Goal: Information Seeking & Learning: Learn about a topic

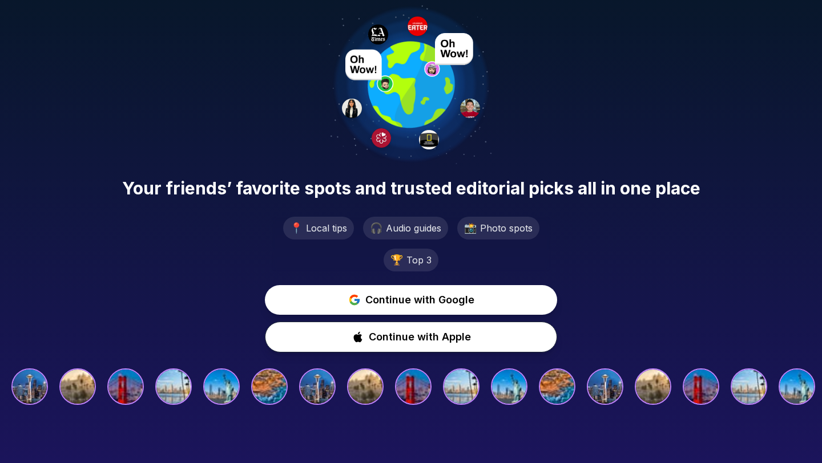
click at [251, 47] on div "Your friends’ favorite spots and trusted editorial picks all in one place 📍 Loc…" at bounding box center [411, 206] width 822 height 412
click at [366, 292] on span "Continue with Google" at bounding box center [420, 300] width 110 height 16
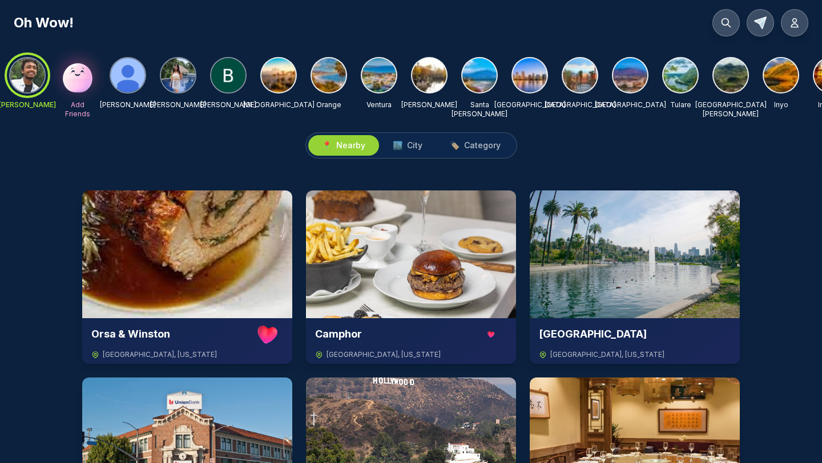
click at [521, 74] on img at bounding box center [529, 75] width 34 height 34
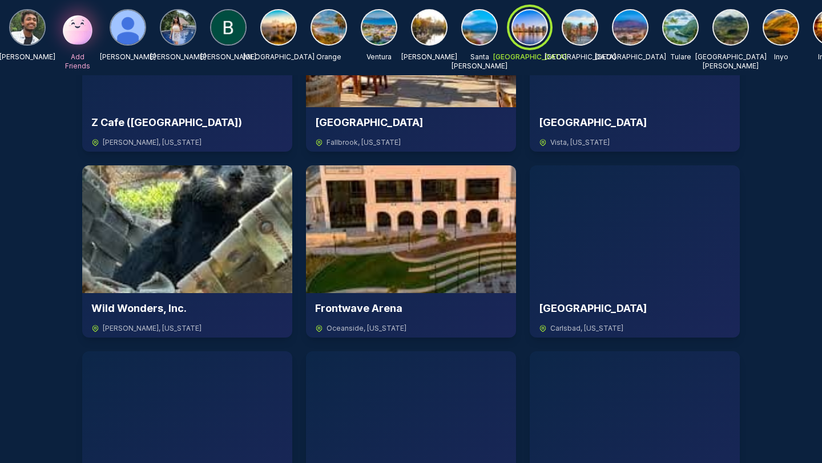
scroll to position [2428, 0]
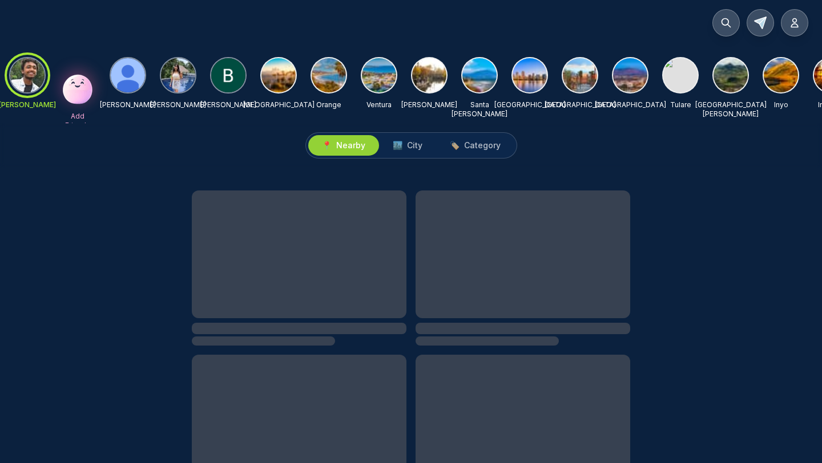
click at [709, 24] on div "Oh Wow!" at bounding box center [411, 22] width 794 height 27
click at [717, 21] on button at bounding box center [725, 22] width 27 height 27
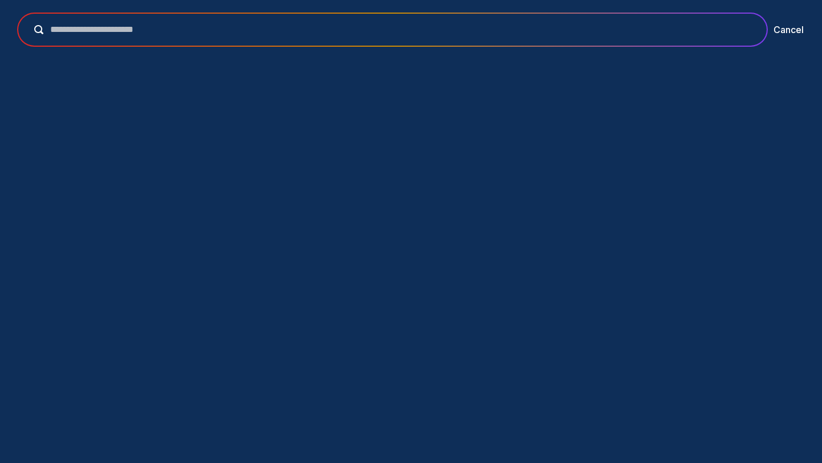
click at [377, 31] on input "text" at bounding box center [400, 30] width 714 height 14
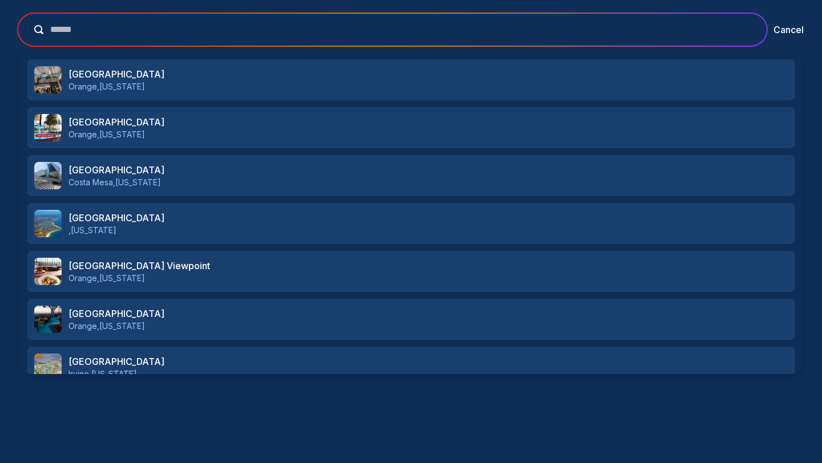
click at [297, 29] on input "******" at bounding box center [400, 30] width 714 height 14
click at [261, 34] on input "**********" at bounding box center [400, 30] width 714 height 14
type input "******"
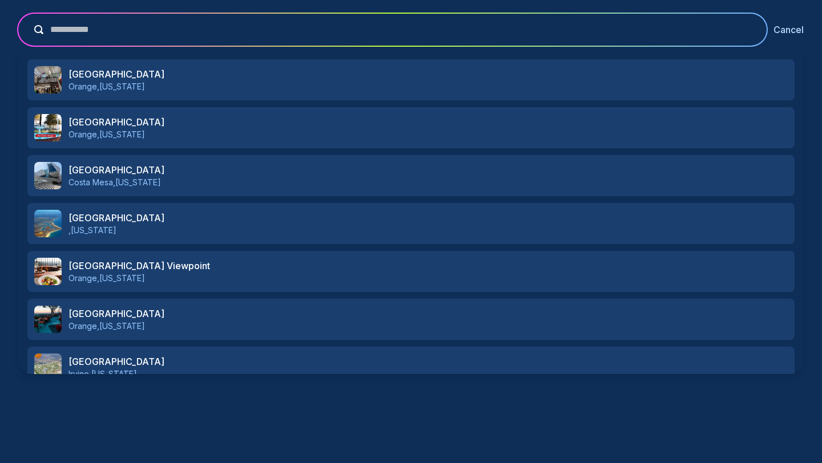
type input "**********"
click at [790, 27] on button "Cancel" at bounding box center [788, 30] width 30 height 14
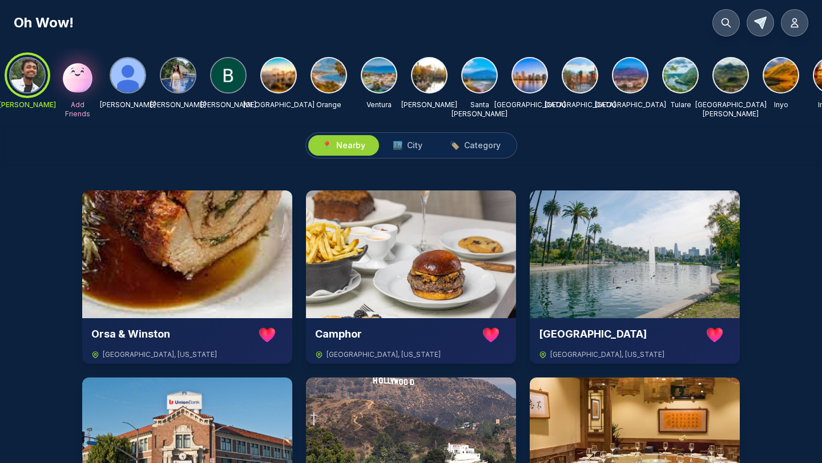
click at [195, 82] on div at bounding box center [178, 75] width 37 height 37
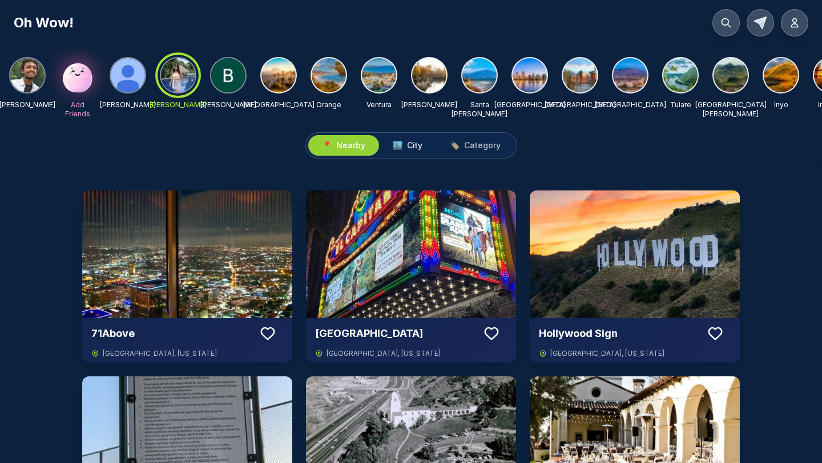
click at [413, 143] on span "City" at bounding box center [414, 145] width 15 height 11
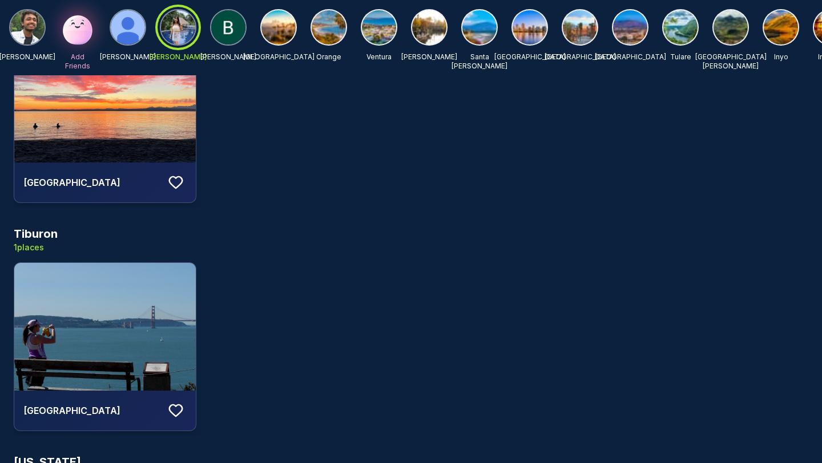
scroll to position [2227, 0]
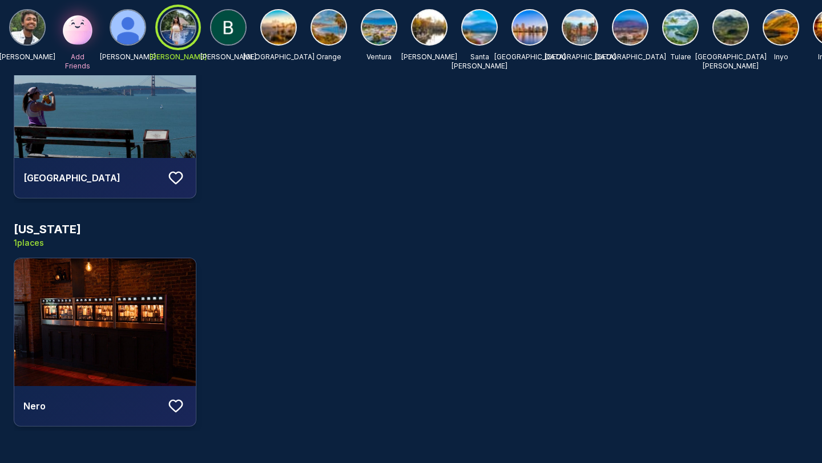
click at [377, 29] on img at bounding box center [379, 27] width 34 height 34
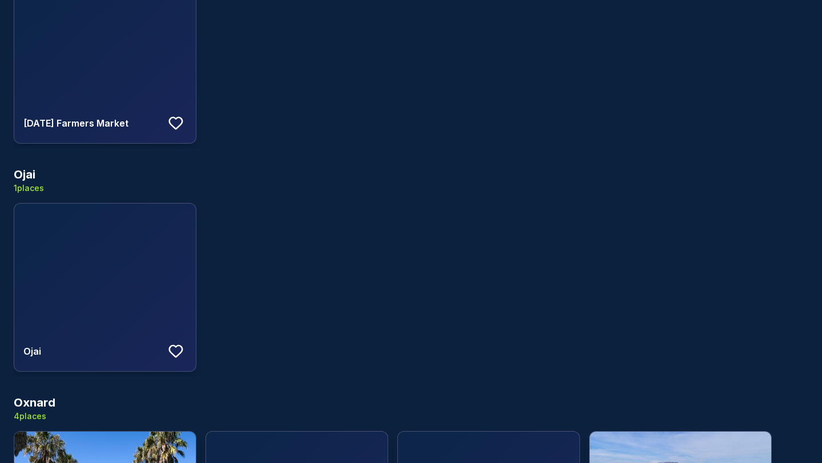
scroll to position [0, 0]
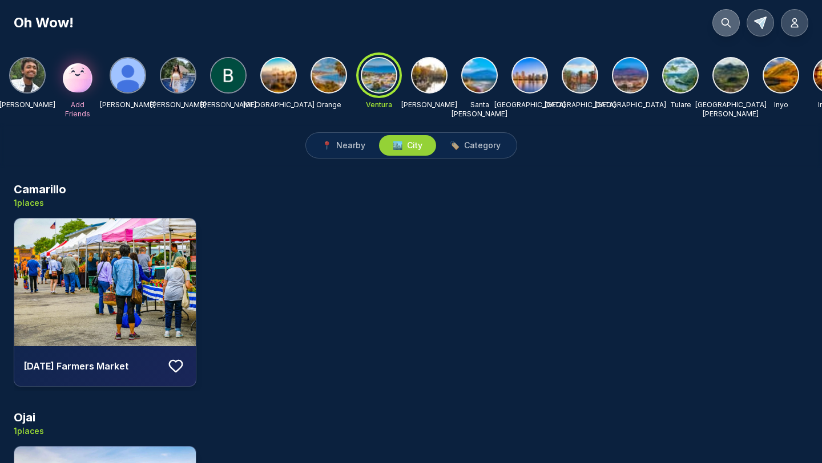
click at [722, 26] on icon at bounding box center [725, 22] width 11 height 11
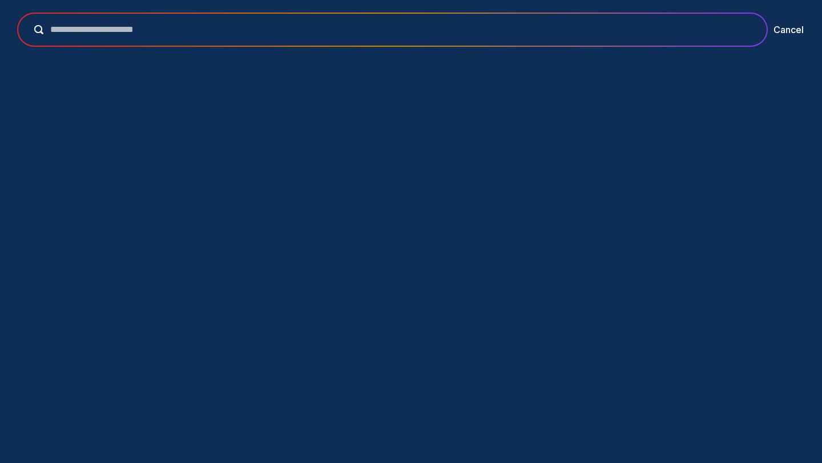
click at [315, 27] on input "text" at bounding box center [400, 30] width 714 height 14
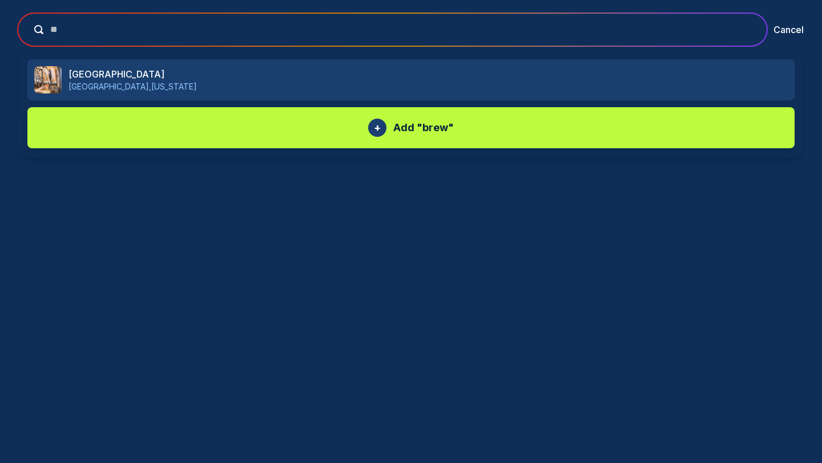
type input "*"
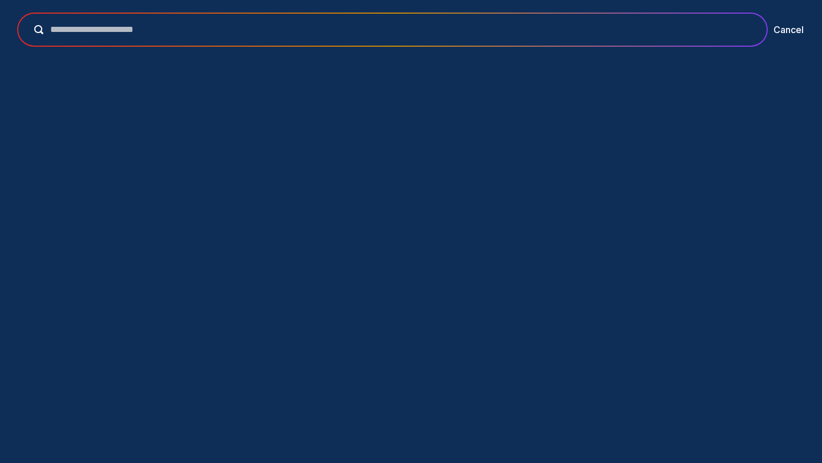
click at [629, 39] on div at bounding box center [392, 30] width 748 height 32
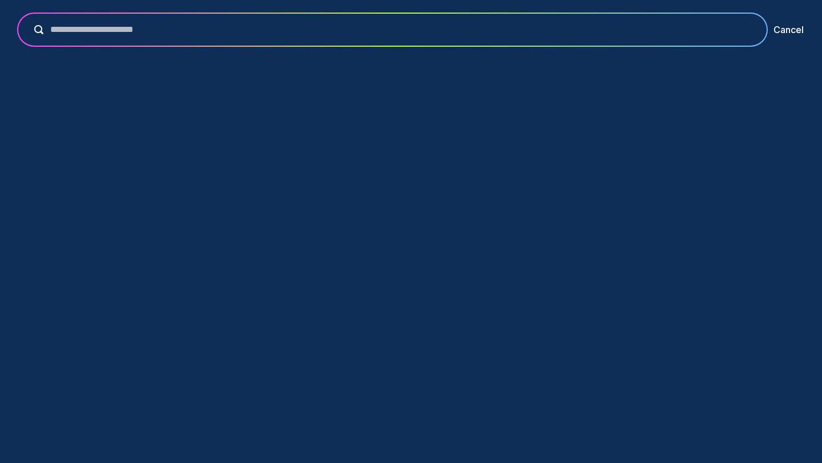
click at [632, 20] on div at bounding box center [392, 30] width 748 height 32
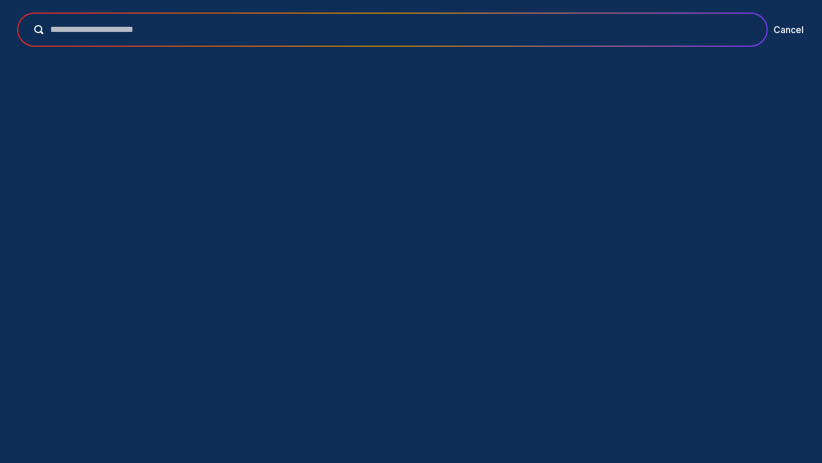
click at [593, 41] on div at bounding box center [392, 30] width 748 height 32
click at [580, 27] on input "text" at bounding box center [400, 30] width 714 height 14
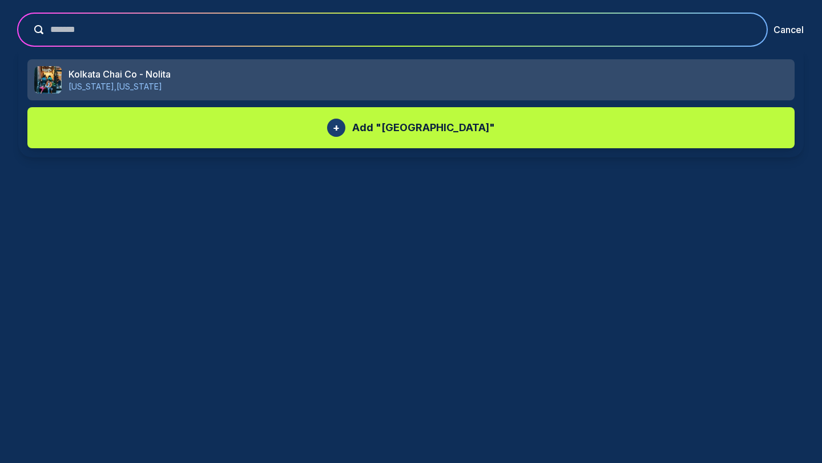
type input "*******"
click at [150, 84] on p "New York , New York" at bounding box center [427, 86] width 719 height 11
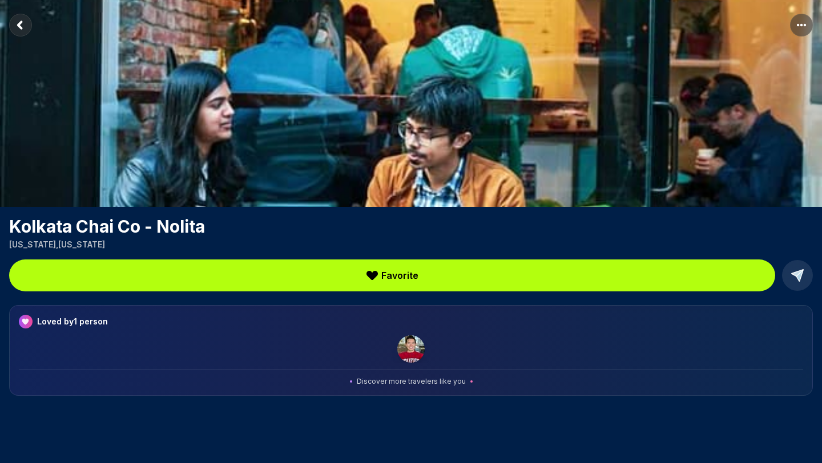
click at [19, 29] on rect "Return to previous page" at bounding box center [20, 25] width 23 height 23
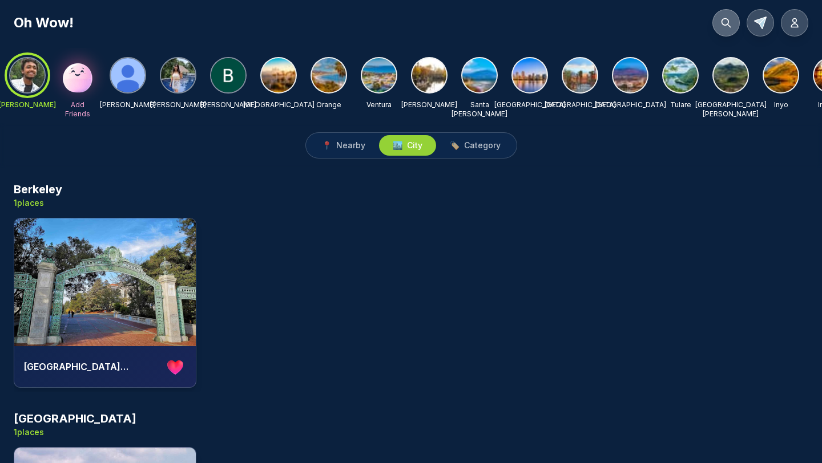
click at [728, 25] on icon at bounding box center [726, 23] width 9 height 9
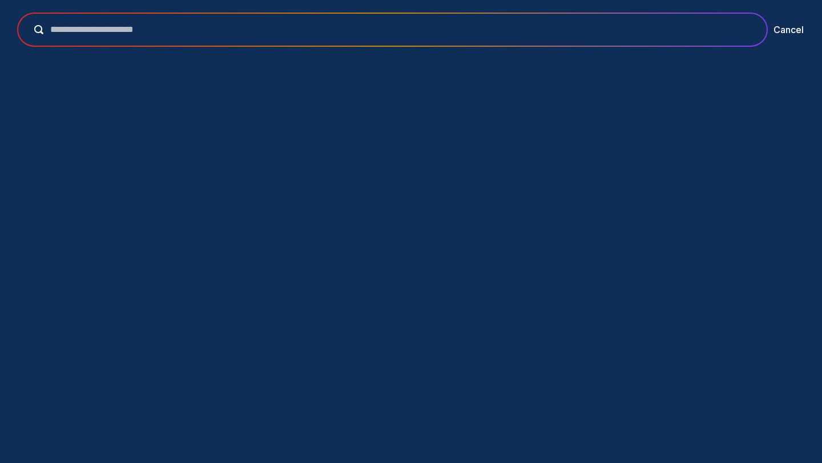
click at [392, 22] on div at bounding box center [392, 30] width 748 height 32
click at [390, 25] on input "text" at bounding box center [400, 30] width 714 height 14
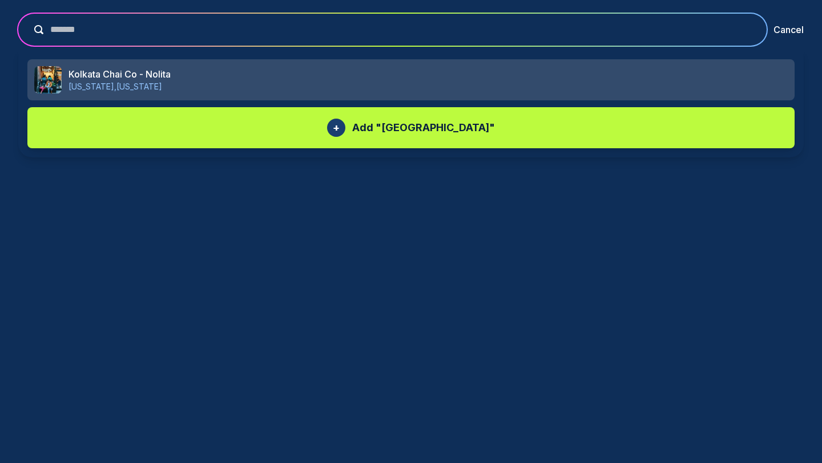
type input "*******"
click at [183, 76] on h3 "Kolkata Chai Co - Nolita" at bounding box center [427, 74] width 719 height 14
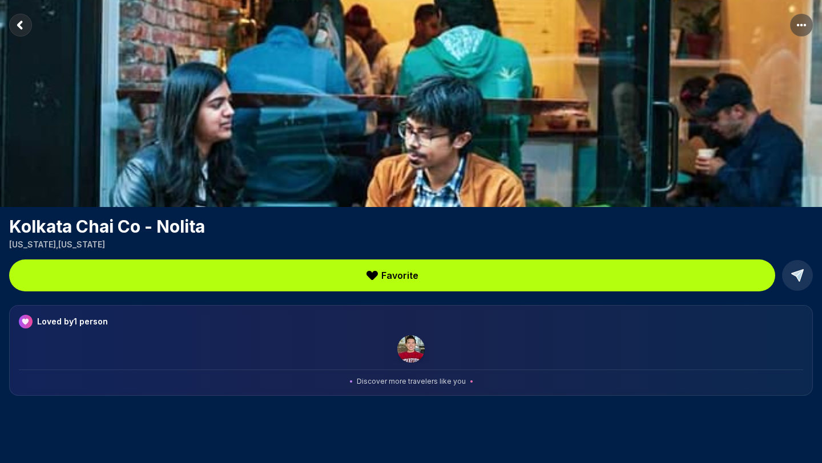
click at [183, 76] on img at bounding box center [411, 103] width 822 height 207
